Goal: Task Accomplishment & Management: Complete application form

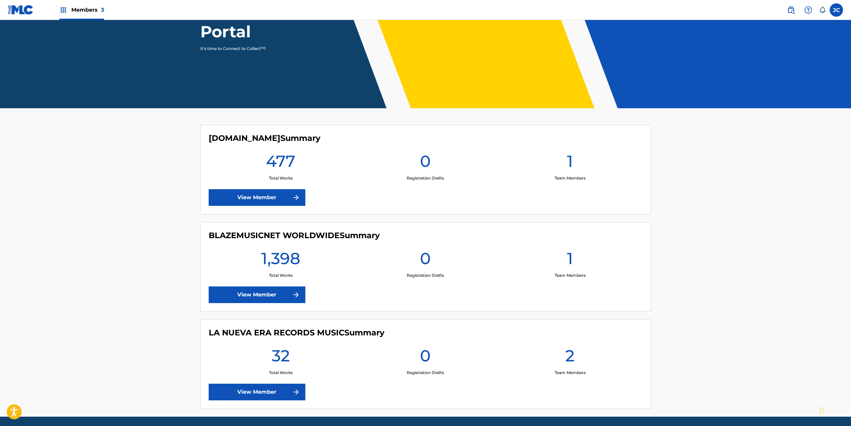
scroll to position [110, 0]
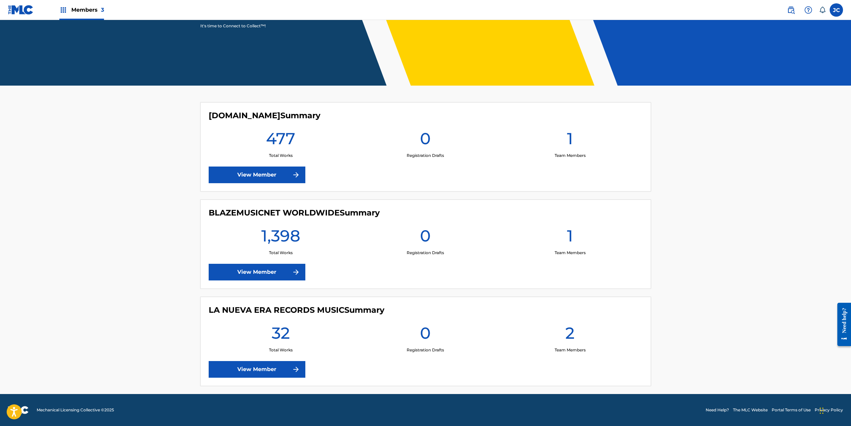
click at [276, 273] on link "View Member" at bounding box center [257, 272] width 97 height 17
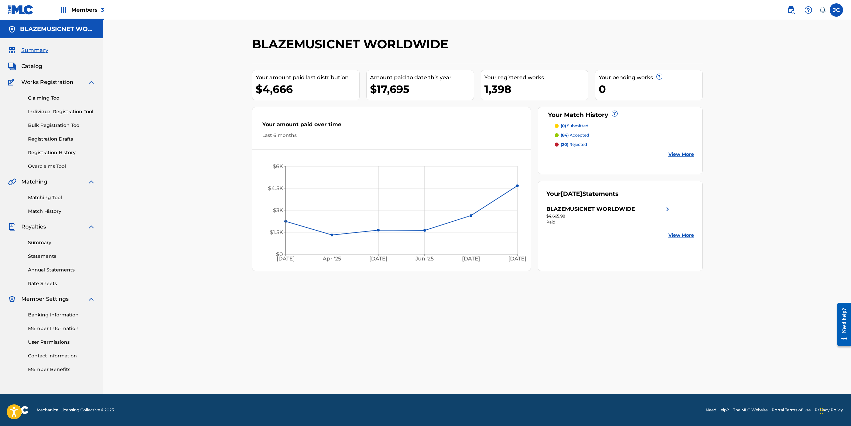
click at [42, 242] on link "Summary" at bounding box center [61, 242] width 67 height 7
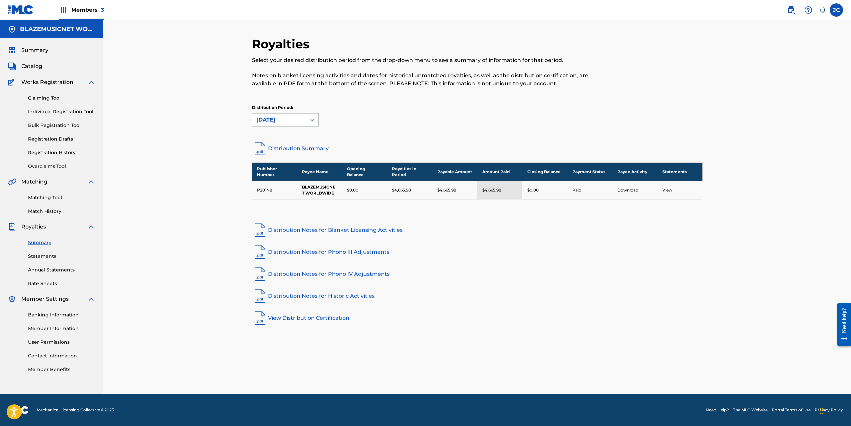
click at [54, 167] on link "Overclaims Tool" at bounding box center [61, 166] width 67 height 7
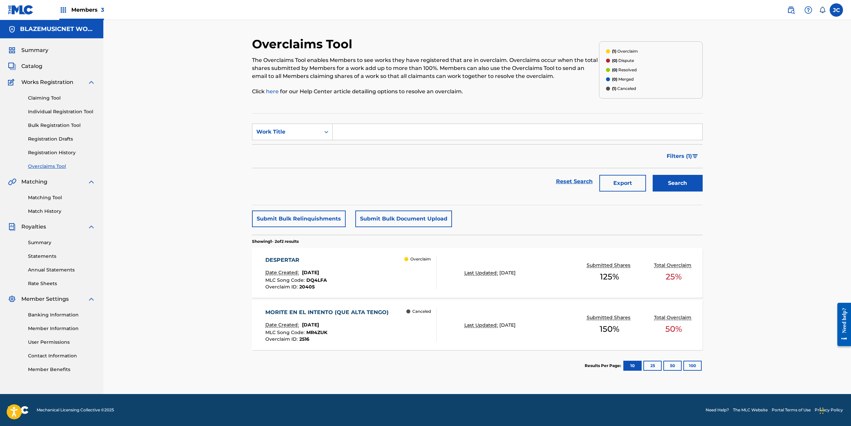
click at [37, 69] on span "Catalog" at bounding box center [31, 66] width 21 height 8
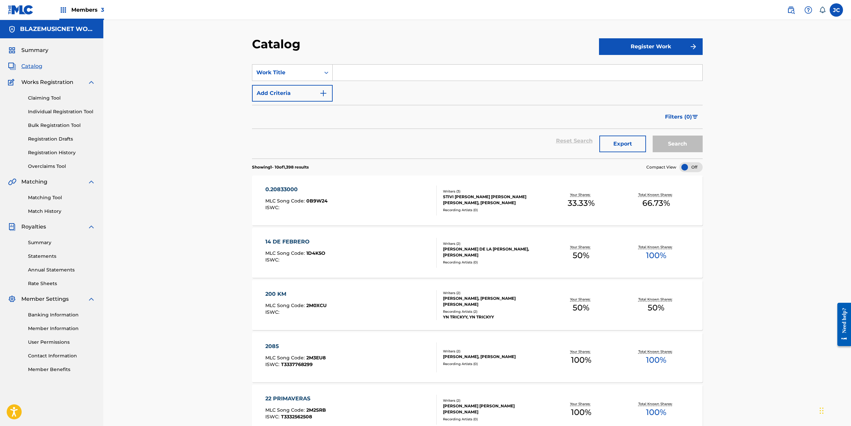
click at [372, 73] on input "Search Form" at bounding box center [518, 73] width 370 height 16
type input "CERO GENTE"
click at [652, 136] on button "Search" at bounding box center [677, 144] width 50 height 17
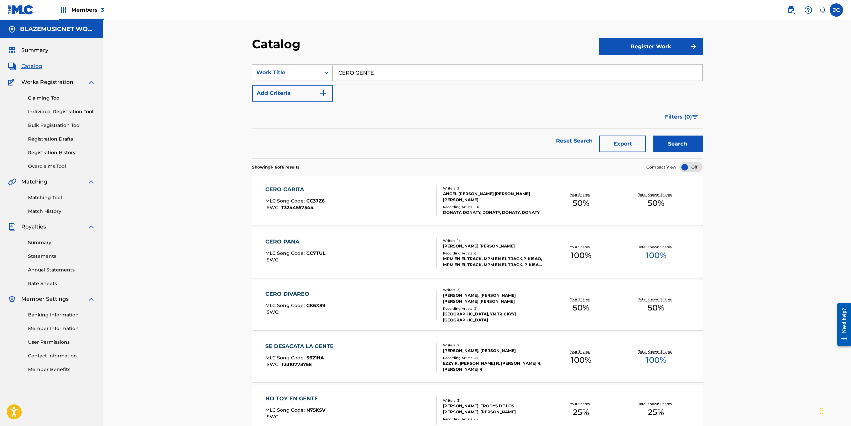
click at [63, 114] on link "Individual Registration Tool" at bounding box center [61, 111] width 67 height 7
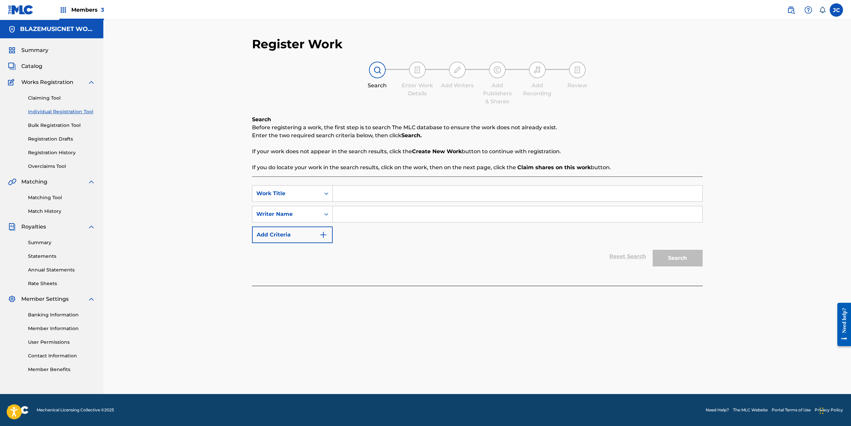
click at [375, 198] on input "Search Form" at bounding box center [518, 194] width 370 height 16
type input "CERO GENTE"
click at [360, 212] on input "Search Form" at bounding box center [518, 214] width 370 height 16
type input "[PERSON_NAME]"
click at [692, 256] on button "Search" at bounding box center [677, 258] width 50 height 17
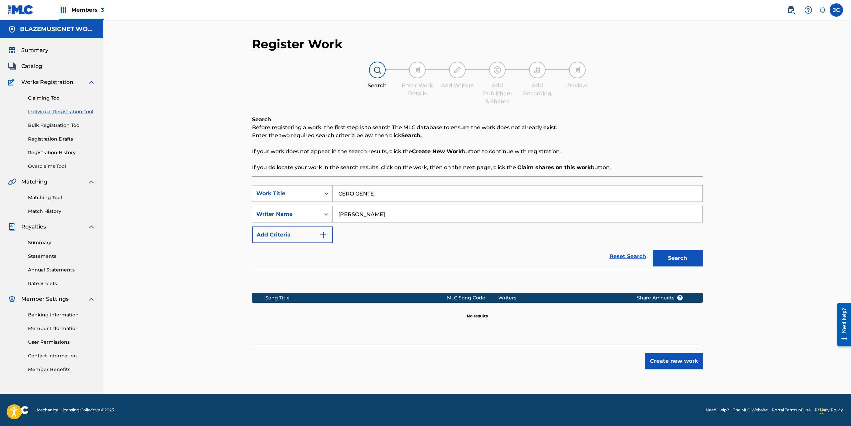
click at [370, 215] on input "[PERSON_NAME]" at bounding box center [518, 214] width 370 height 16
click at [660, 359] on button "Create new work" at bounding box center [673, 361] width 57 height 17
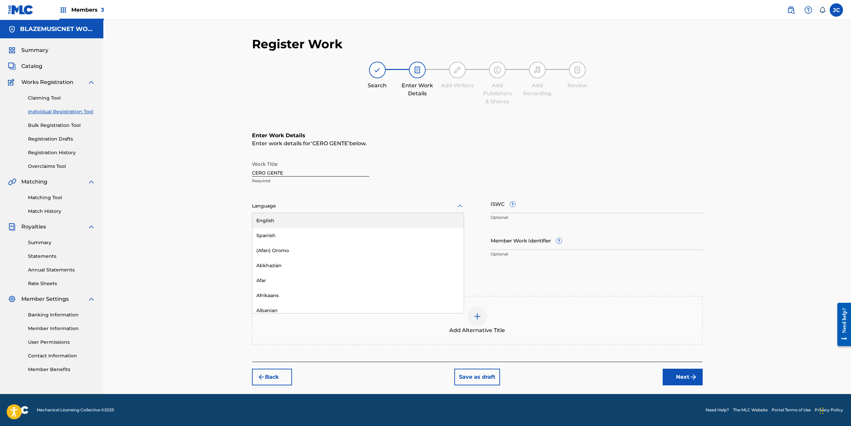
click at [338, 209] on div at bounding box center [358, 206] width 212 height 8
click at [314, 233] on div "Spanish" at bounding box center [357, 235] width 211 height 15
click at [307, 238] on input "Duration" at bounding box center [358, 240] width 212 height 19
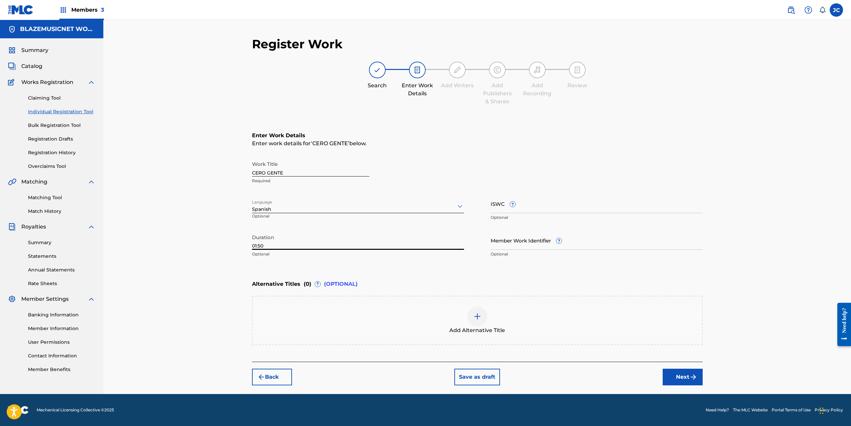
type input "01:50"
click at [224, 261] on div "Register Work Search Enter Work Details Add Writers Add Publishers & Shares Add…" at bounding box center [476, 207] width 747 height 374
click at [685, 377] on button "Next" at bounding box center [682, 377] width 40 height 17
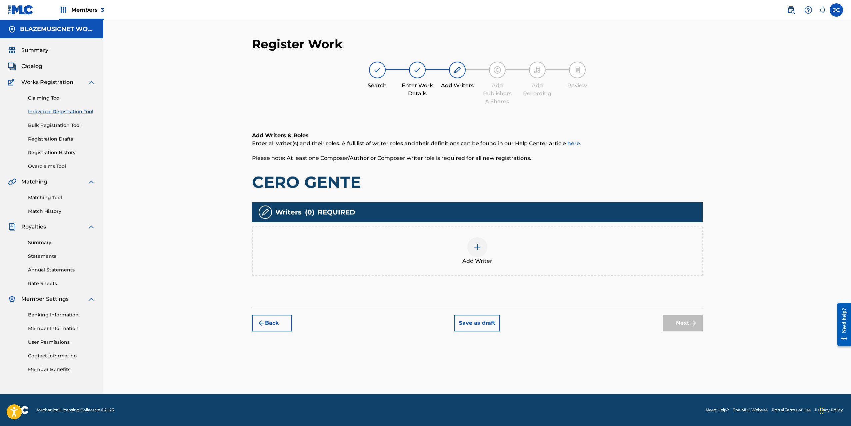
click at [473, 246] on img at bounding box center [477, 247] width 8 height 8
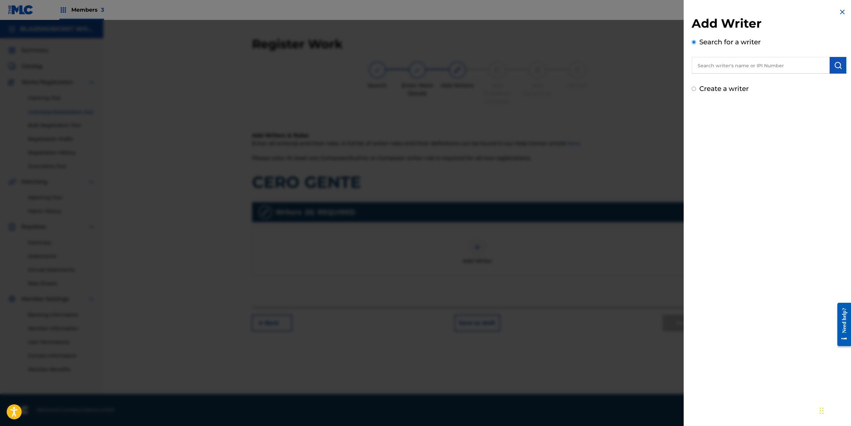
click at [714, 67] on input "text" at bounding box center [760, 65] width 138 height 17
paste input "[PERSON_NAME]"
click at [793, 82] on div "[PERSON_NAME]" at bounding box center [760, 81] width 138 height 12
type input "[PERSON_NAME]"
click at [840, 65] on button "submit" at bounding box center [837, 65] width 17 height 17
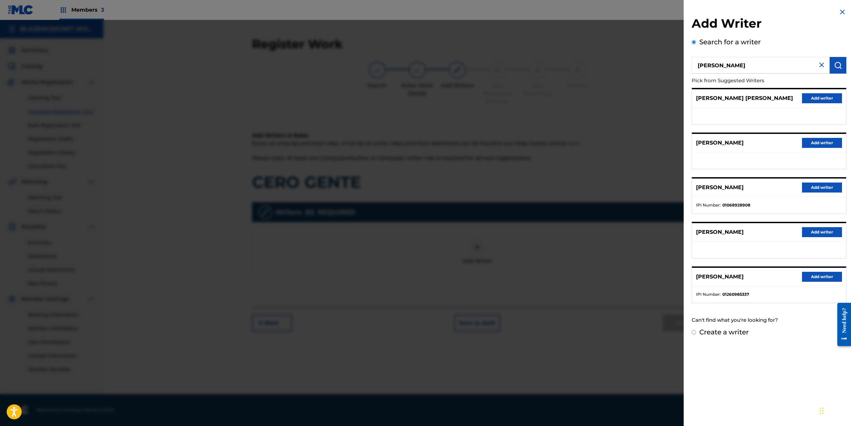
click at [811, 278] on button "Add writer" at bounding box center [822, 277] width 40 height 10
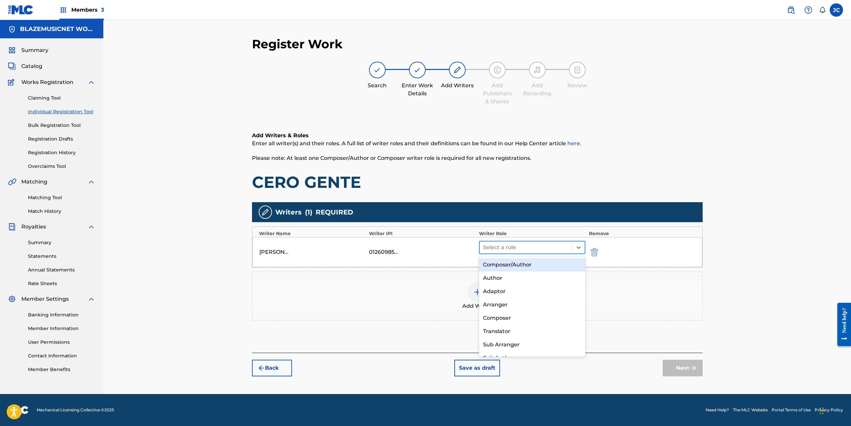
click at [506, 249] on div at bounding box center [526, 247] width 86 height 9
click at [505, 265] on div "Composer/Author" at bounding box center [532, 264] width 107 height 13
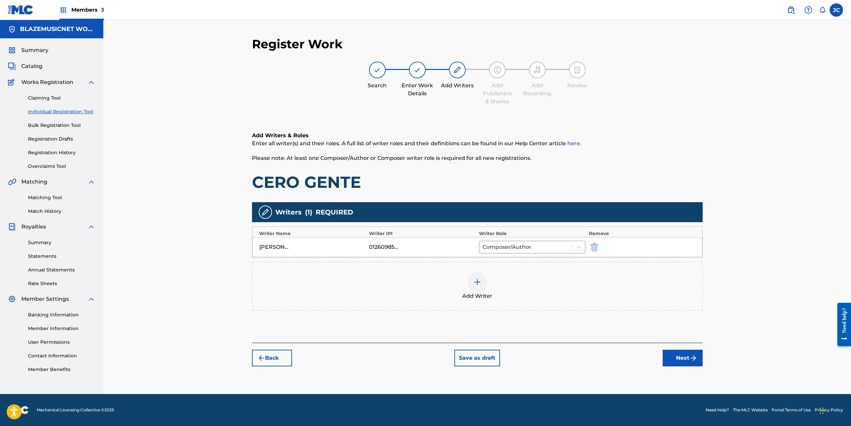
click at [479, 284] on img at bounding box center [477, 282] width 8 height 8
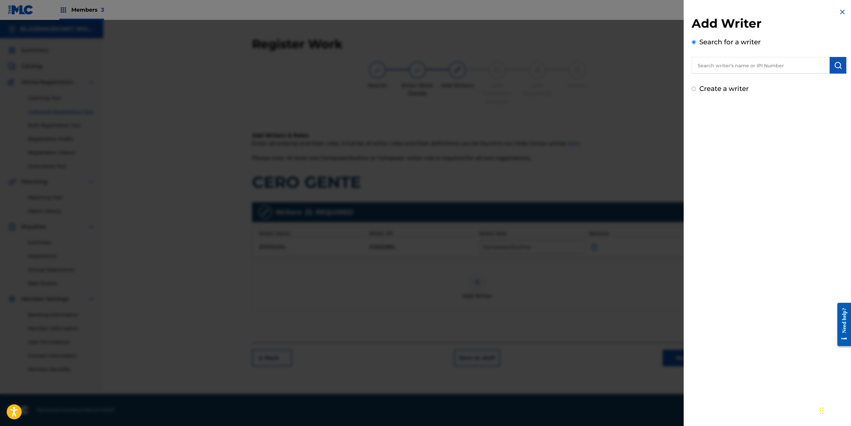
click at [715, 68] on input "text" at bounding box center [760, 65] width 138 height 17
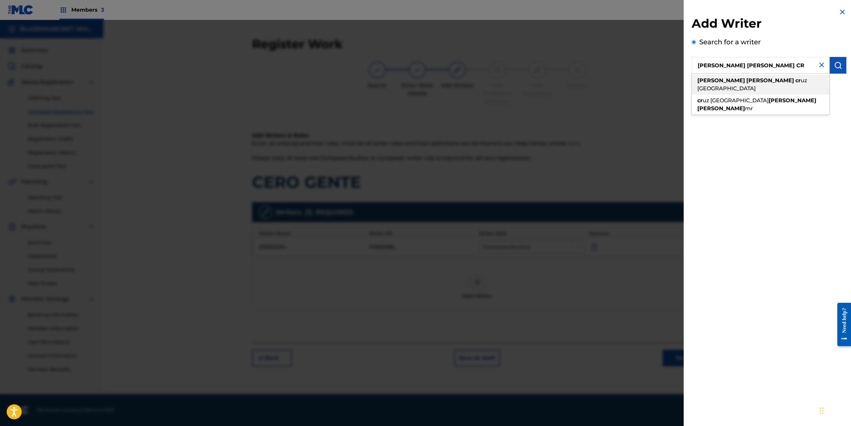
click at [746, 79] on strong "[PERSON_NAME]" at bounding box center [770, 80] width 48 height 6
type input "[PERSON_NAME] [PERSON_NAME]"
click at [837, 70] on button "submit" at bounding box center [837, 65] width 17 height 17
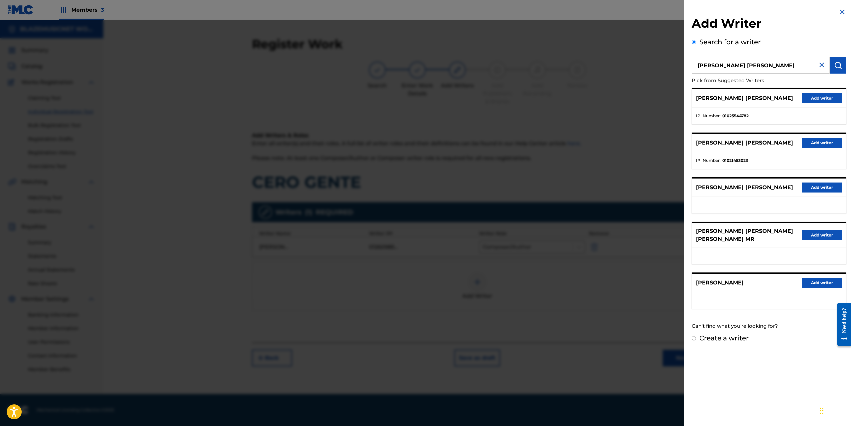
click at [808, 100] on button "Add writer" at bounding box center [822, 98] width 40 height 10
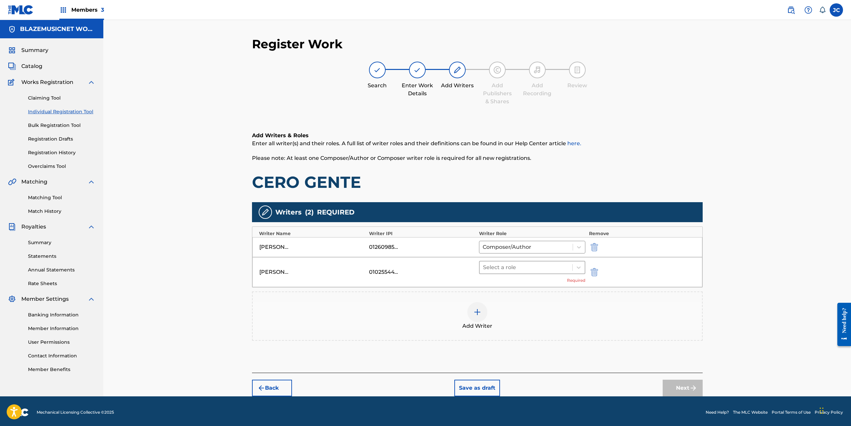
click at [508, 266] on div at bounding box center [526, 267] width 86 height 9
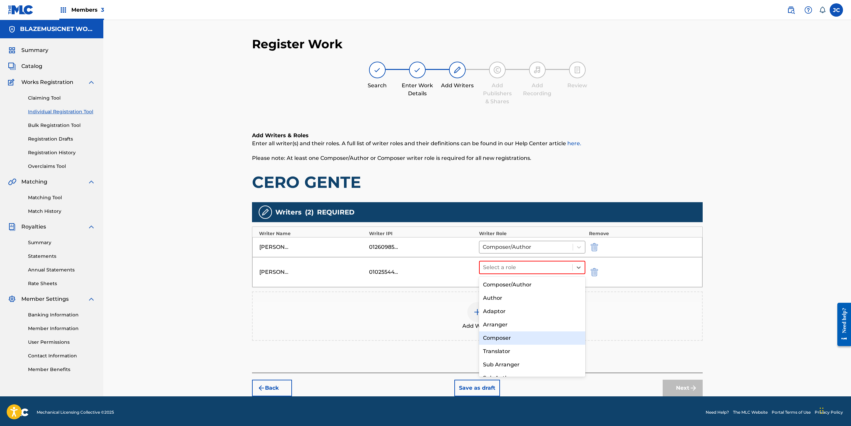
click at [503, 341] on div "Composer" at bounding box center [532, 338] width 107 height 13
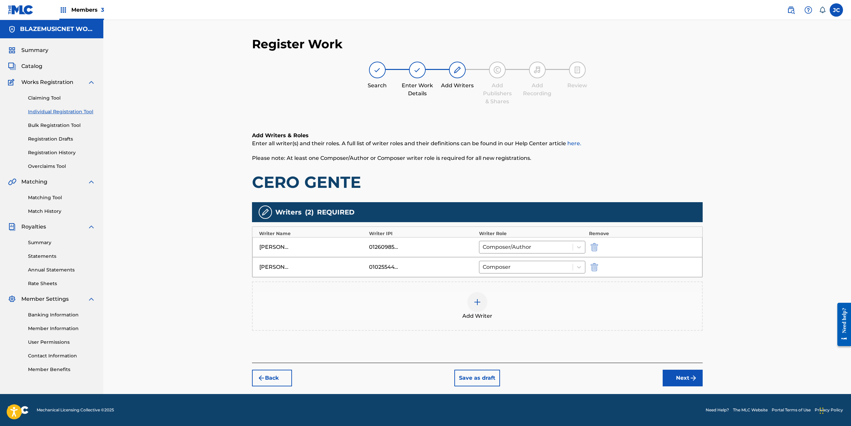
click at [679, 372] on button "Next" at bounding box center [682, 378] width 40 height 17
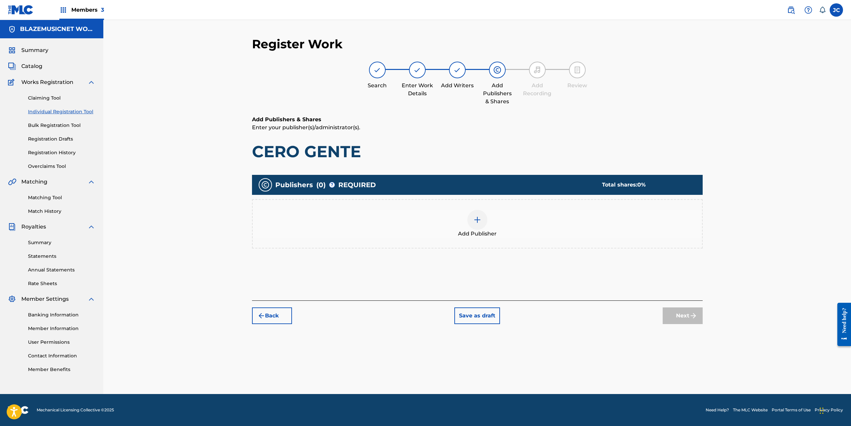
click at [461, 222] on div "Add Publisher" at bounding box center [477, 224] width 449 height 28
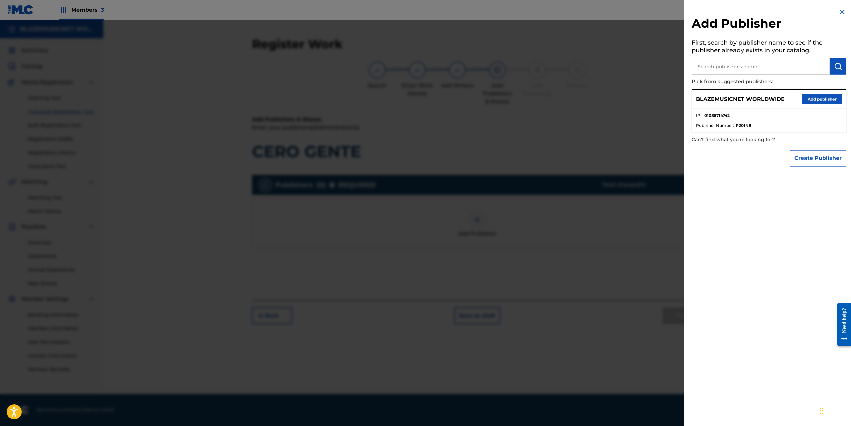
click at [706, 64] on input "text" at bounding box center [760, 66] width 138 height 17
type input "BLAZE"
click at [834, 69] on img "submit" at bounding box center [838, 66] width 8 height 8
click at [815, 98] on button "Add publisher" at bounding box center [822, 99] width 40 height 10
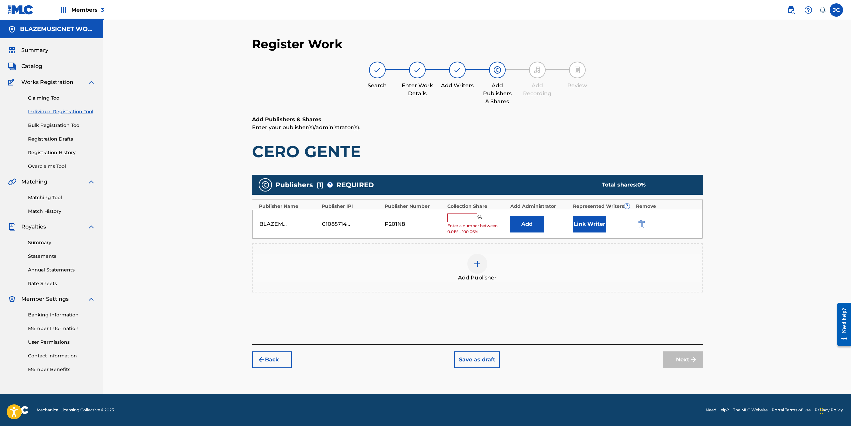
click at [463, 219] on input "text" at bounding box center [462, 218] width 30 height 9
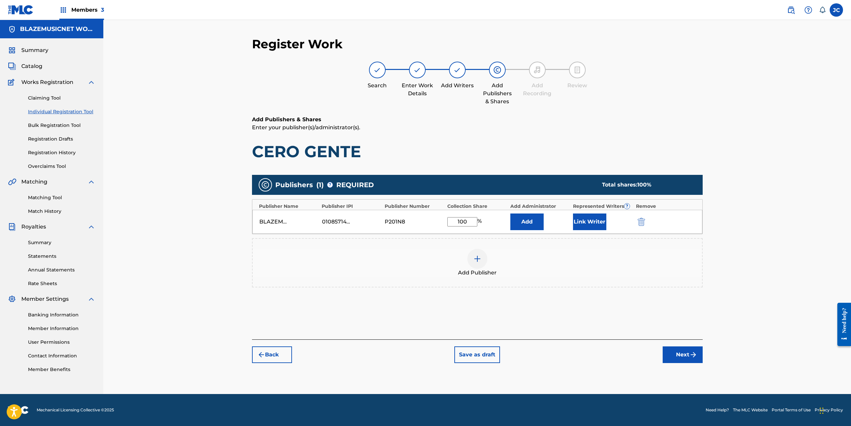
type input "100"
click at [583, 217] on button "Link Writer" at bounding box center [589, 222] width 33 height 17
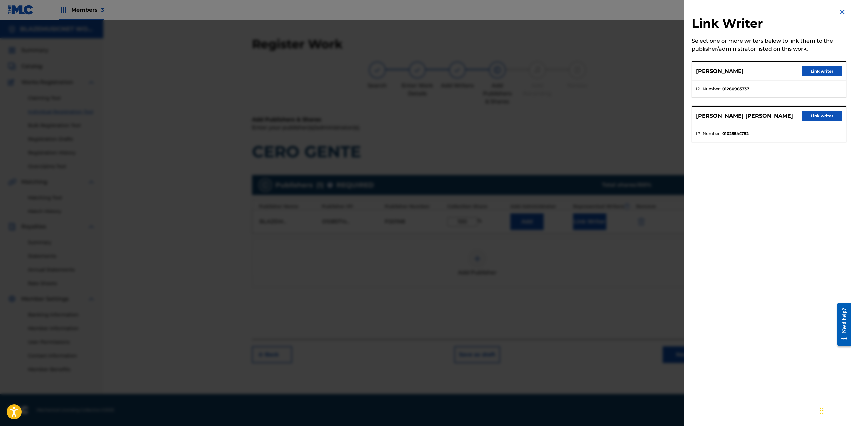
click at [823, 69] on button "Link writer" at bounding box center [822, 71] width 40 height 10
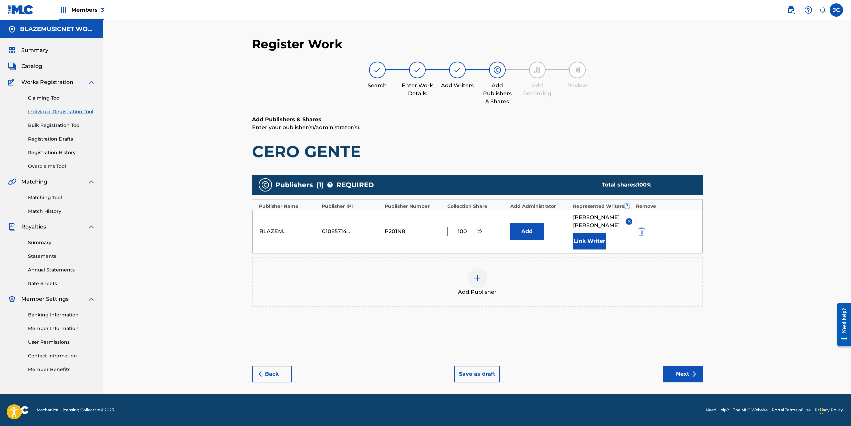
click at [595, 250] on button "Link Writer" at bounding box center [589, 241] width 33 height 17
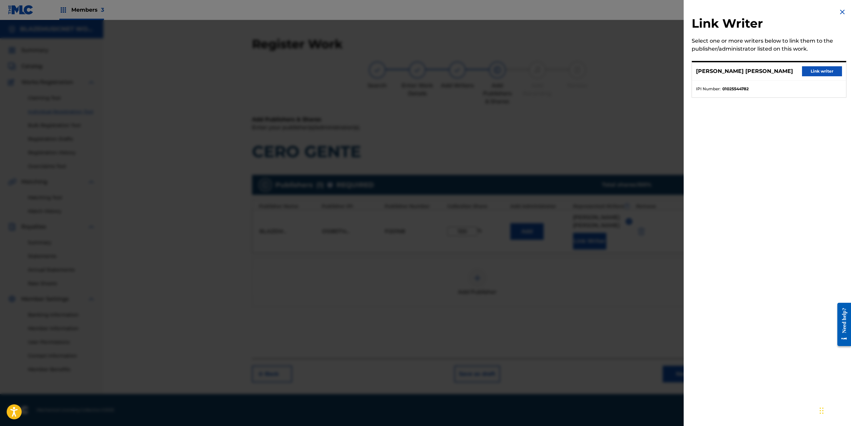
click at [827, 72] on button "Link writer" at bounding box center [822, 71] width 40 height 10
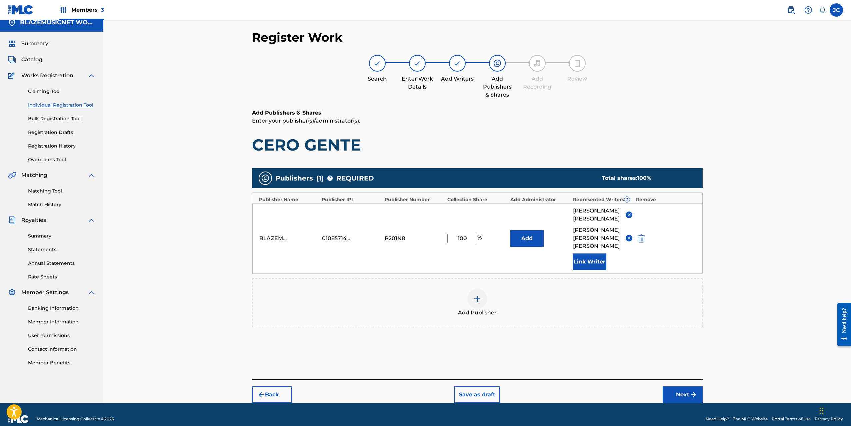
scroll to position [16, 0]
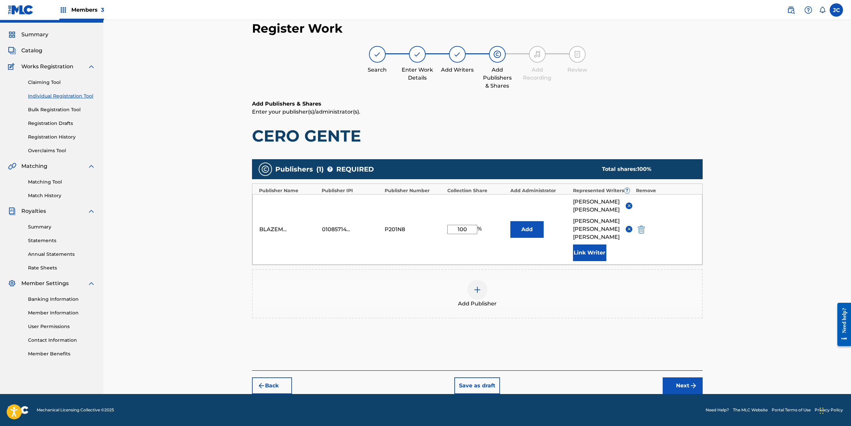
click at [681, 382] on button "Next" at bounding box center [682, 386] width 40 height 17
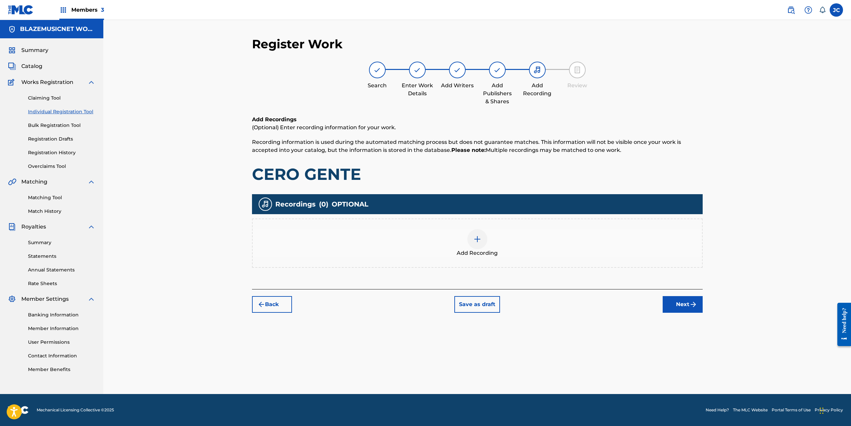
scroll to position [0, 0]
click at [470, 236] on div at bounding box center [477, 239] width 20 height 20
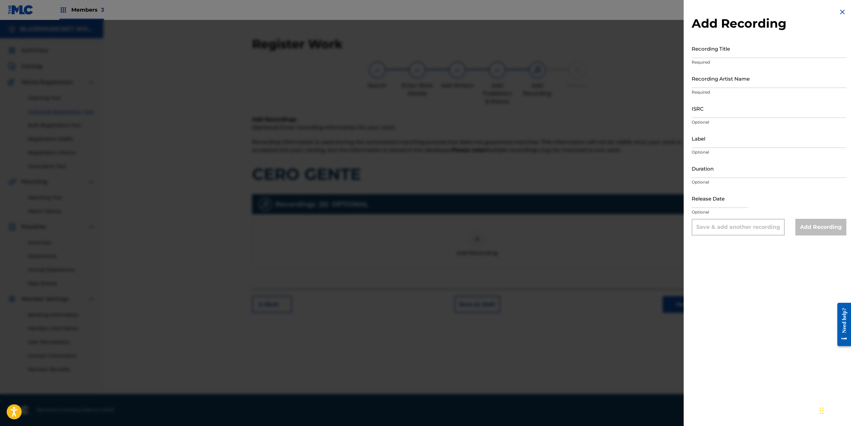
click at [706, 52] on input "Recording Title" at bounding box center [768, 48] width 155 height 19
type input "CERO GENTE"
click at [706, 78] on input "Recording Artist Name" at bounding box center [768, 78] width 155 height 19
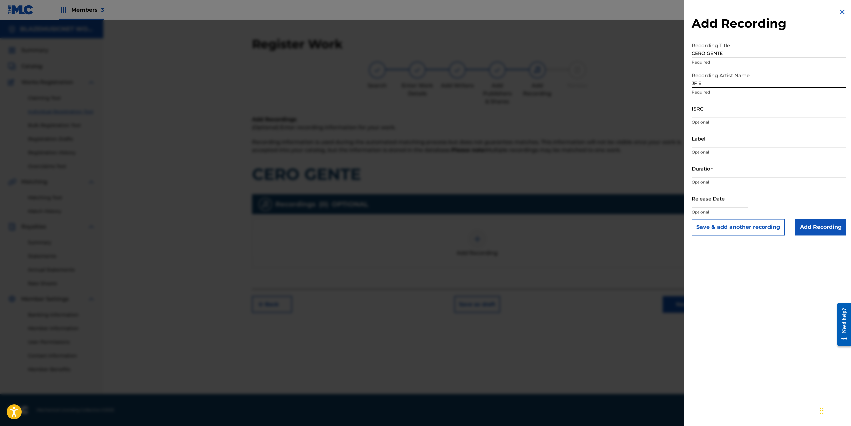
type input "JF EL CARAMELO"
click at [695, 118] on input "ISRC" at bounding box center [768, 108] width 155 height 19
paste input "QZS7J2560483"
type input "QZS7J2560483"
click at [709, 143] on input "Label" at bounding box center [768, 138] width 155 height 19
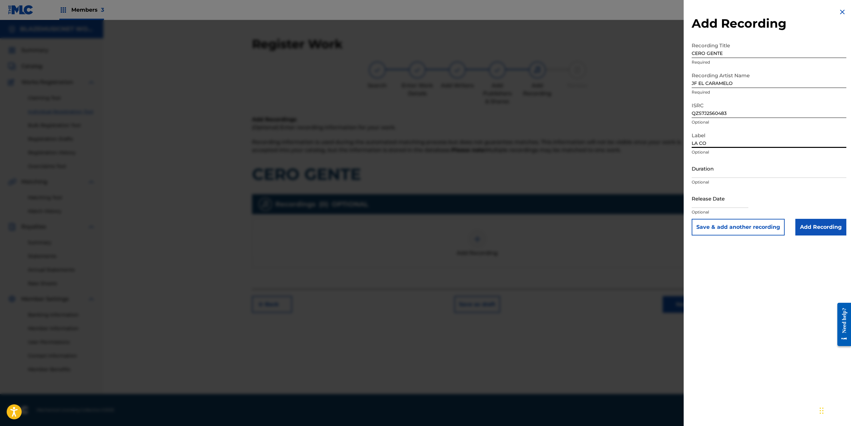
type input "LA COLMENA MUSIC"
click at [700, 174] on input "Duration" at bounding box center [768, 168] width 155 height 19
type input "01:50"
click at [709, 202] on input "text" at bounding box center [719, 198] width 57 height 19
select select "7"
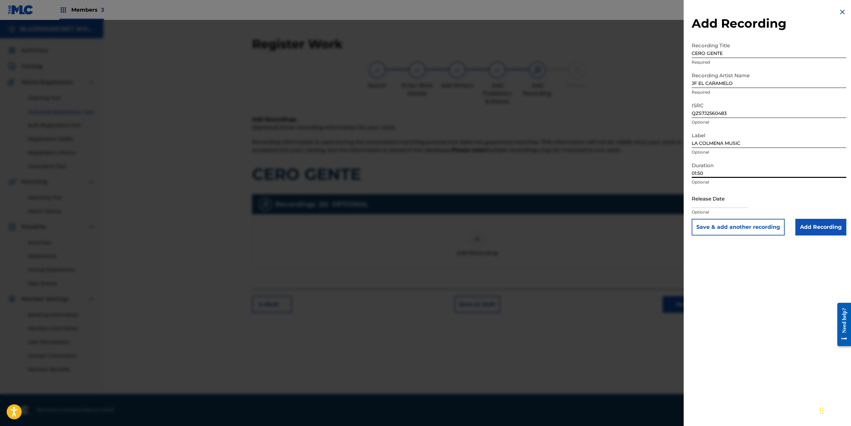
select select "2025"
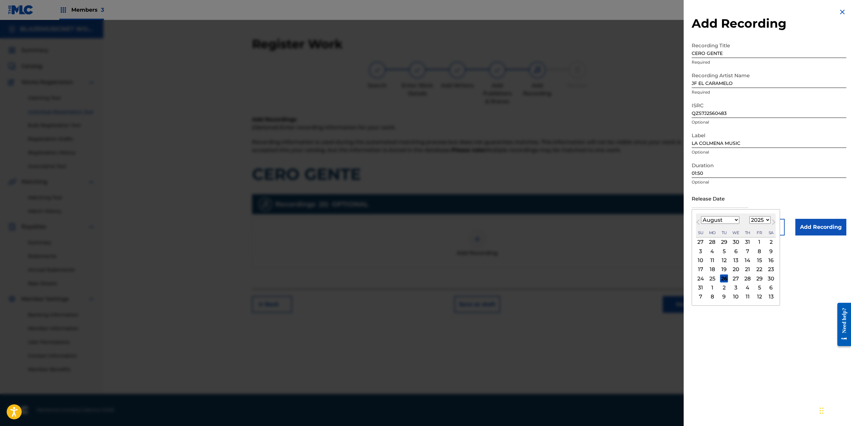
click at [704, 220] on select "January February March April May June July August September October November De…" at bounding box center [720, 220] width 38 height 8
select select "5"
click at [701, 216] on select "January February March April May June July August September October November De…" at bounding box center [720, 220] width 38 height 8
click at [712, 260] on div "16" at bounding box center [712, 261] width 8 height 8
type input "[DATE]"
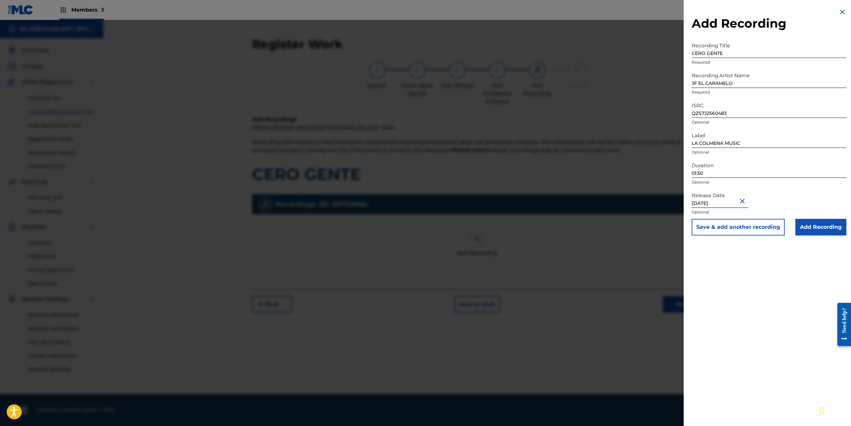
click at [823, 229] on input "Add Recording" at bounding box center [820, 227] width 51 height 17
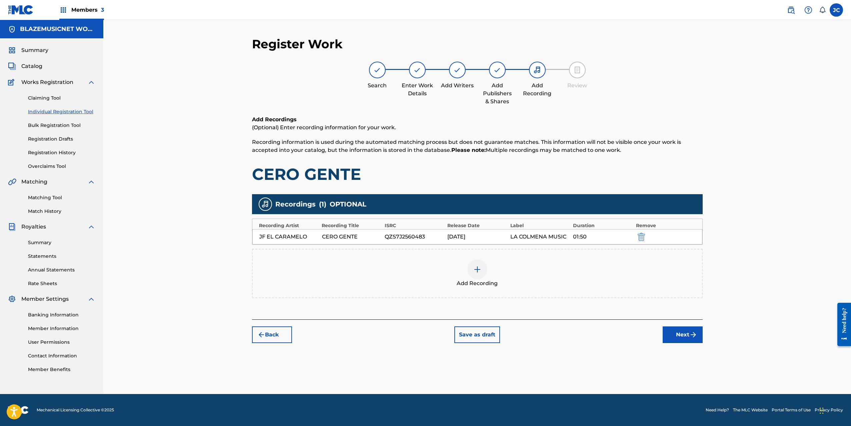
click at [682, 333] on button "Next" at bounding box center [682, 335] width 40 height 17
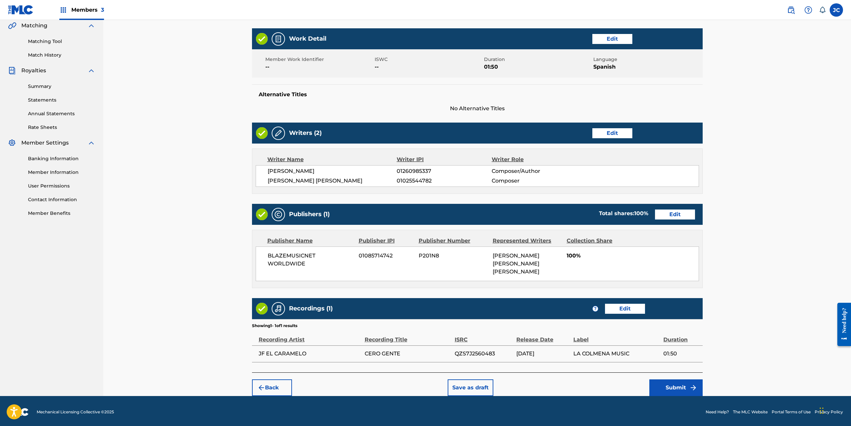
scroll to position [158, 0]
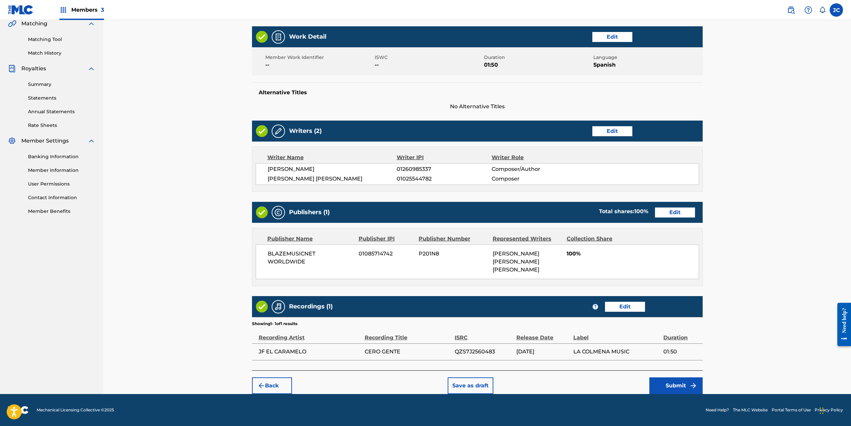
click at [683, 383] on button "Submit" at bounding box center [675, 386] width 53 height 17
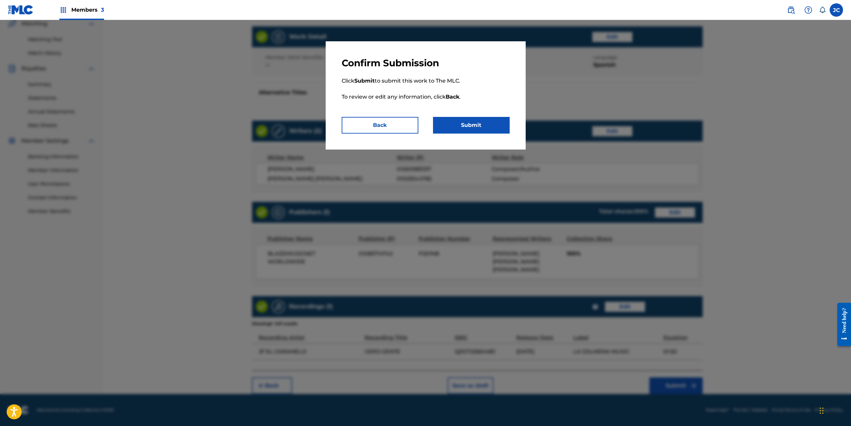
click at [481, 124] on button "Submit" at bounding box center [471, 125] width 77 height 17
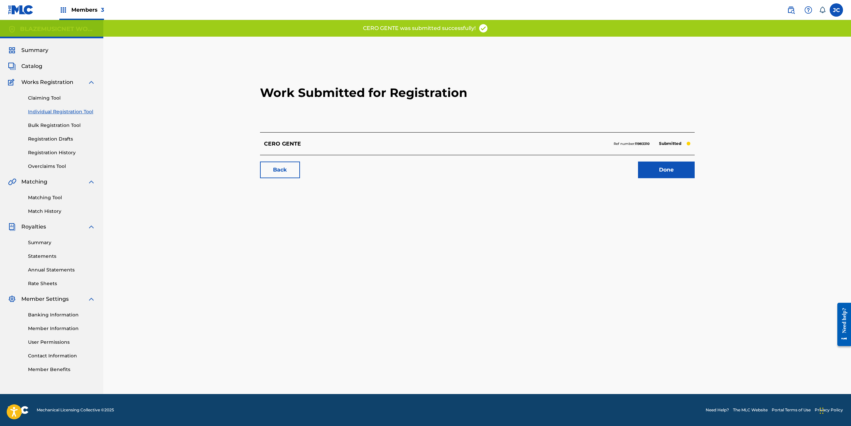
click at [676, 169] on link "Done" at bounding box center [666, 170] width 57 height 17
